Goal: Navigation & Orientation: Understand site structure

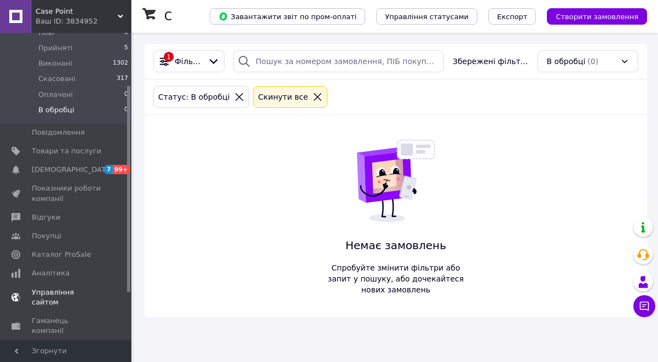
scroll to position [111, 0]
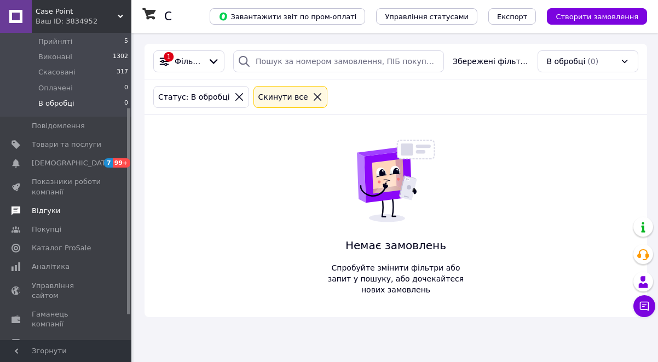
click at [49, 212] on span "Відгуки" at bounding box center [46, 211] width 28 height 10
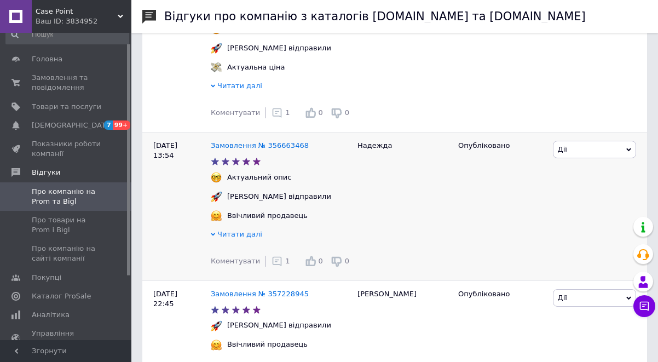
scroll to position [1592, 0]
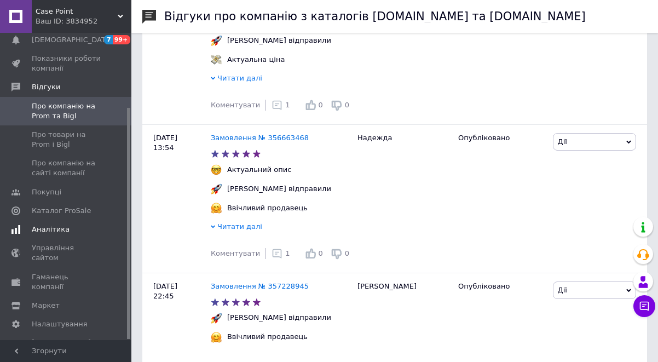
click at [65, 226] on span "Аналітика" at bounding box center [51, 230] width 38 height 10
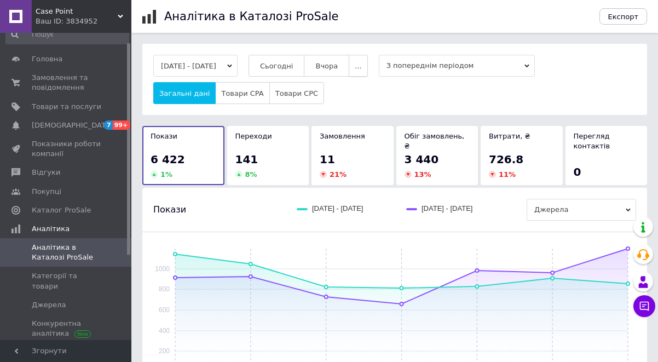
click at [361, 64] on span "..." at bounding box center [358, 66] width 7 height 8
click at [349, 89] on span "Місяць" at bounding box center [336, 87] width 25 height 8
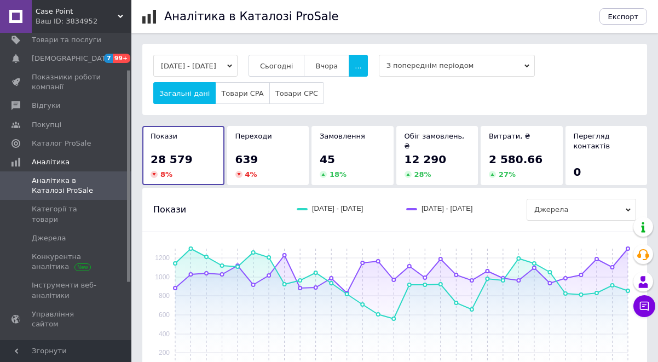
scroll to position [53, 0]
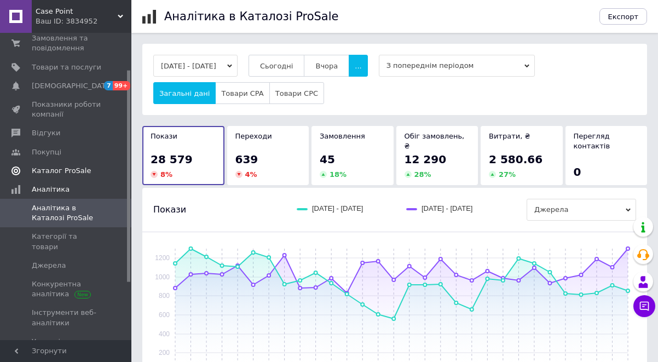
click at [80, 166] on span "Каталог ProSale" at bounding box center [61, 171] width 59 height 10
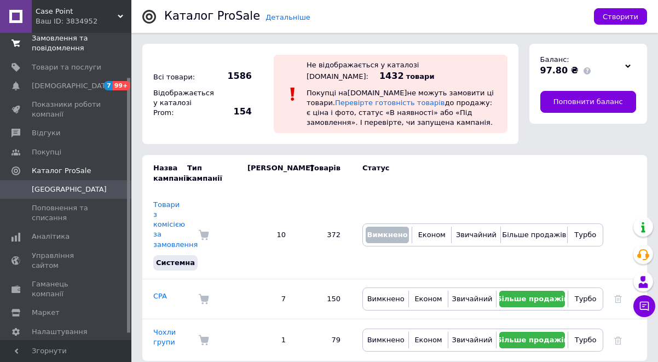
click at [70, 54] on link "Замовлення та повідомлення 0 0" at bounding box center [67, 43] width 135 height 28
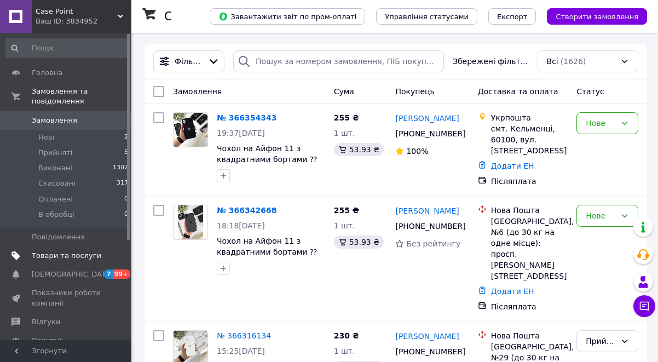
click at [78, 253] on span "Товари та послуги" at bounding box center [67, 256] width 70 height 10
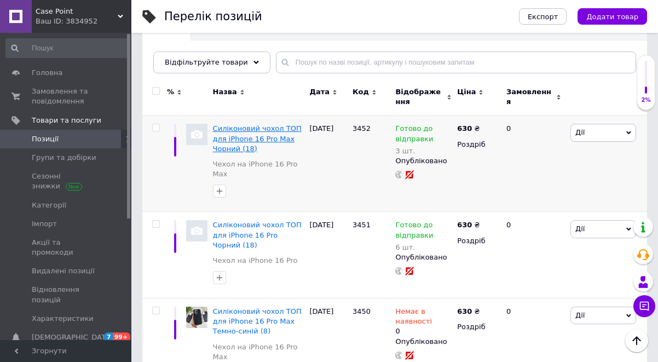
scroll to position [123, 0]
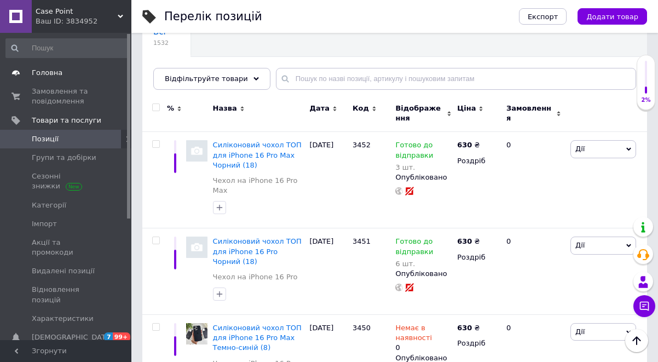
click at [71, 78] on link "Головна" at bounding box center [67, 73] width 135 height 19
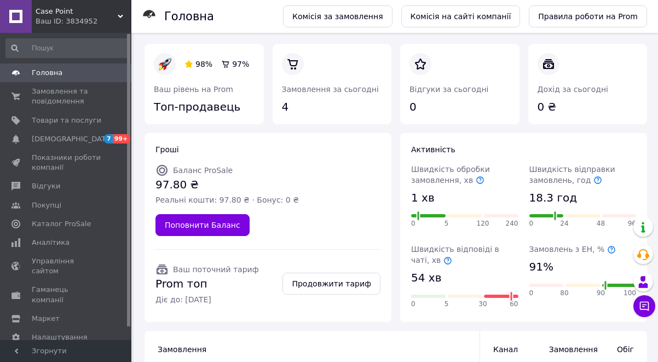
drag, startPoint x: 512, startPoint y: 297, endPoint x: 499, endPoint y: 297, distance: 12.6
click at [499, 297] on div "0 5 30 60" at bounding box center [464, 298] width 107 height 25
